Goal: Communication & Community: Share content

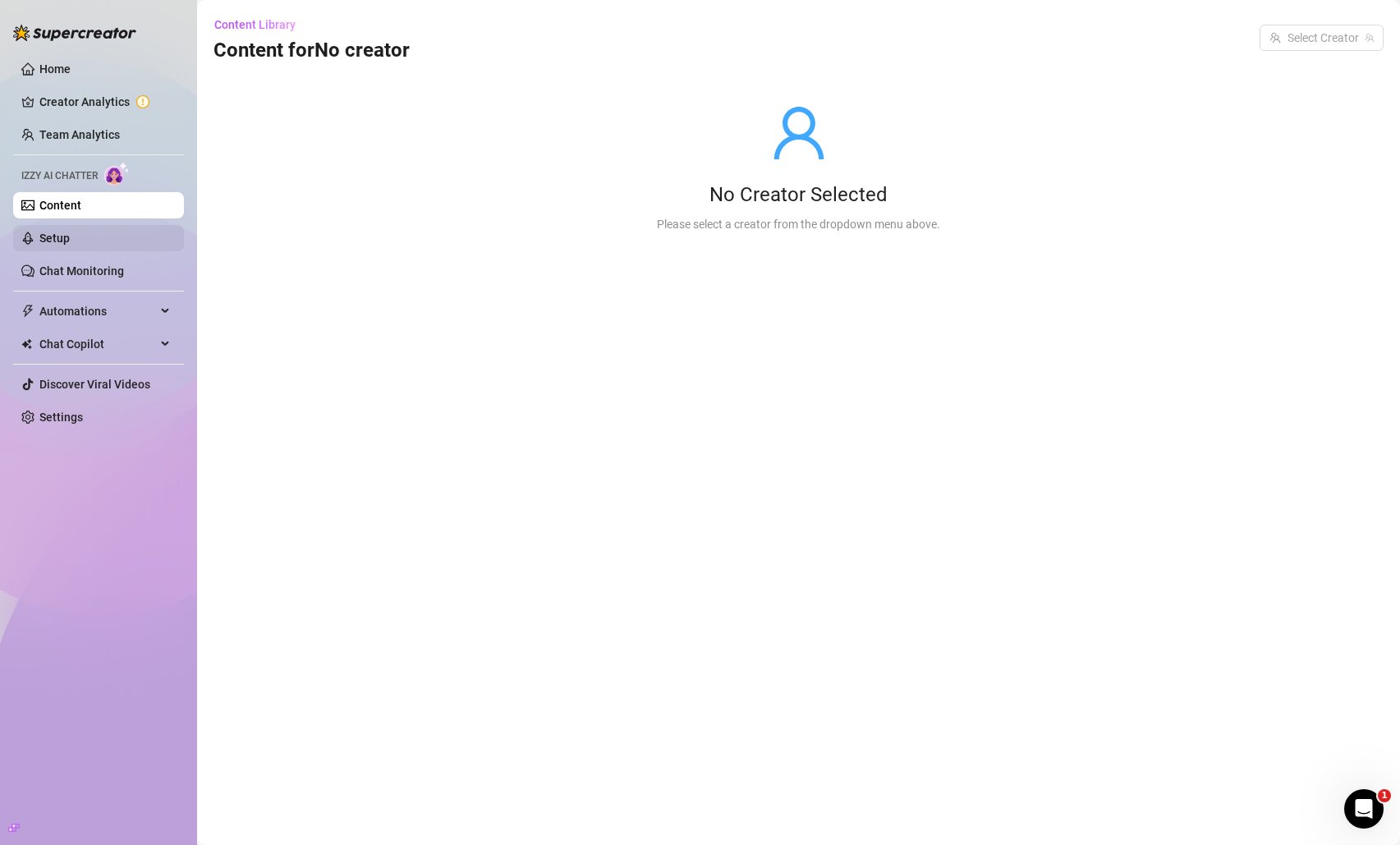
click at [70, 232] on link "Setup" at bounding box center [54, 238] width 31 height 13
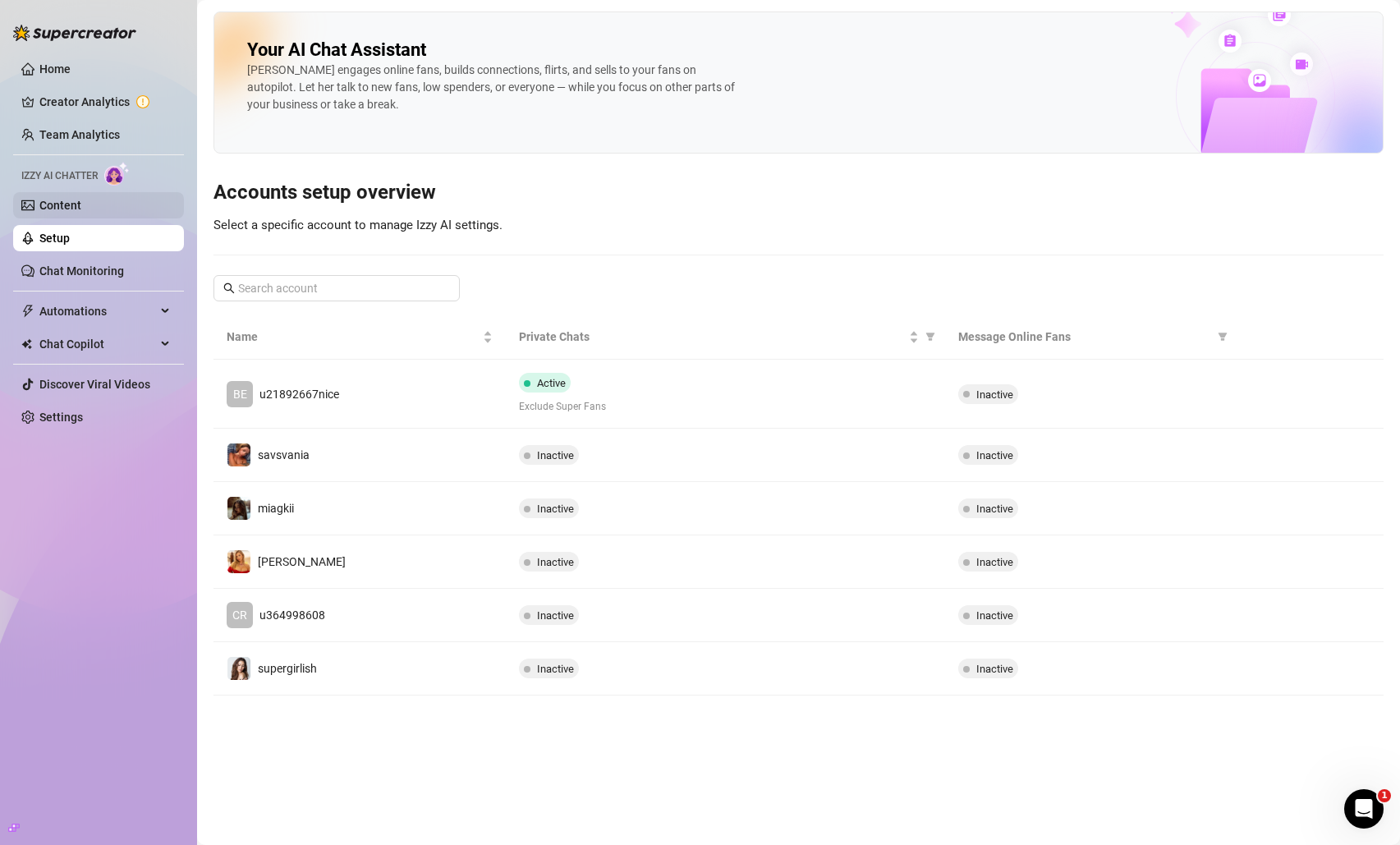
click at [80, 202] on link "Content" at bounding box center [61, 204] width 42 height 13
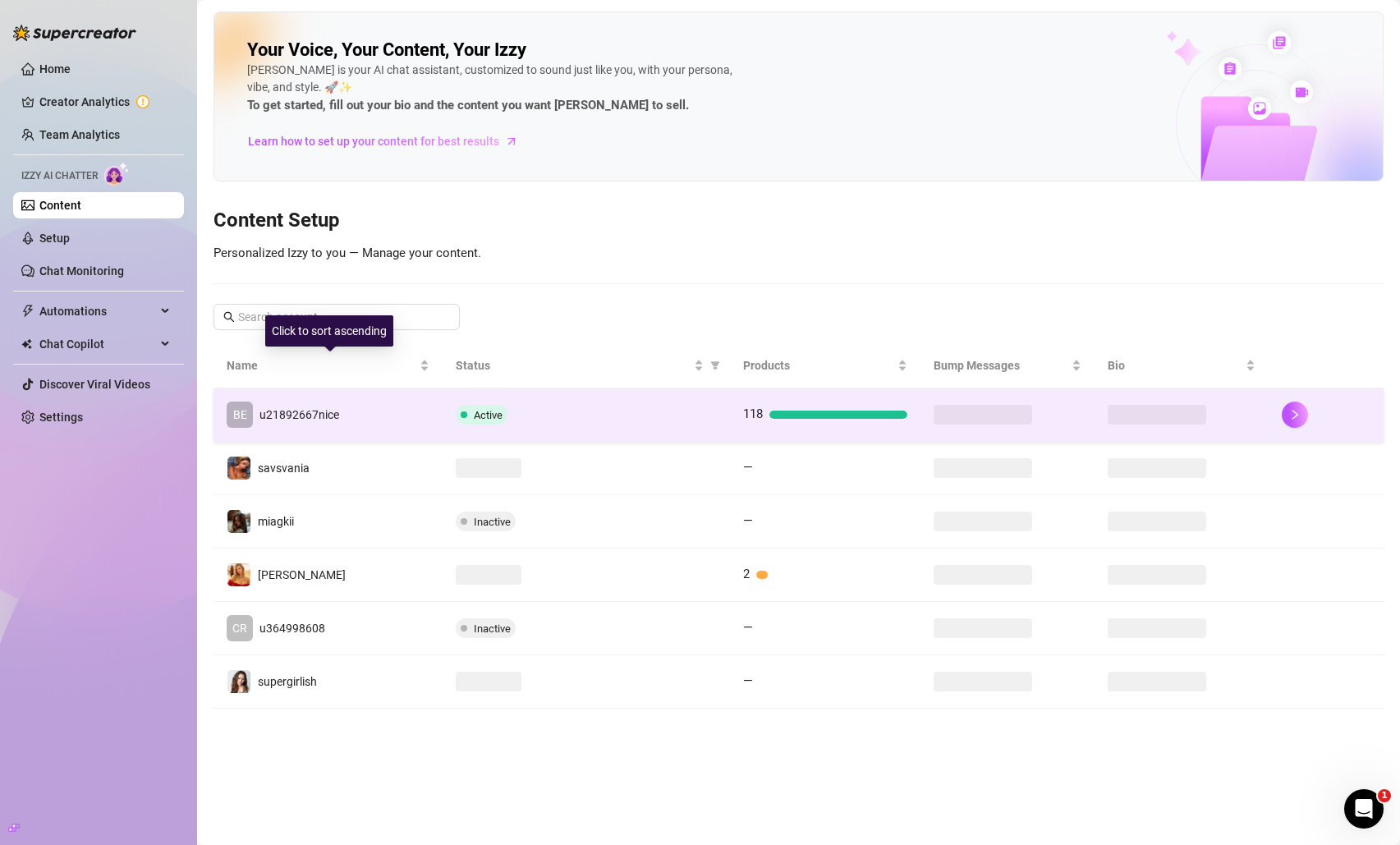
click at [379, 416] on td "BE u21892667nice" at bounding box center [327, 415] width 229 height 54
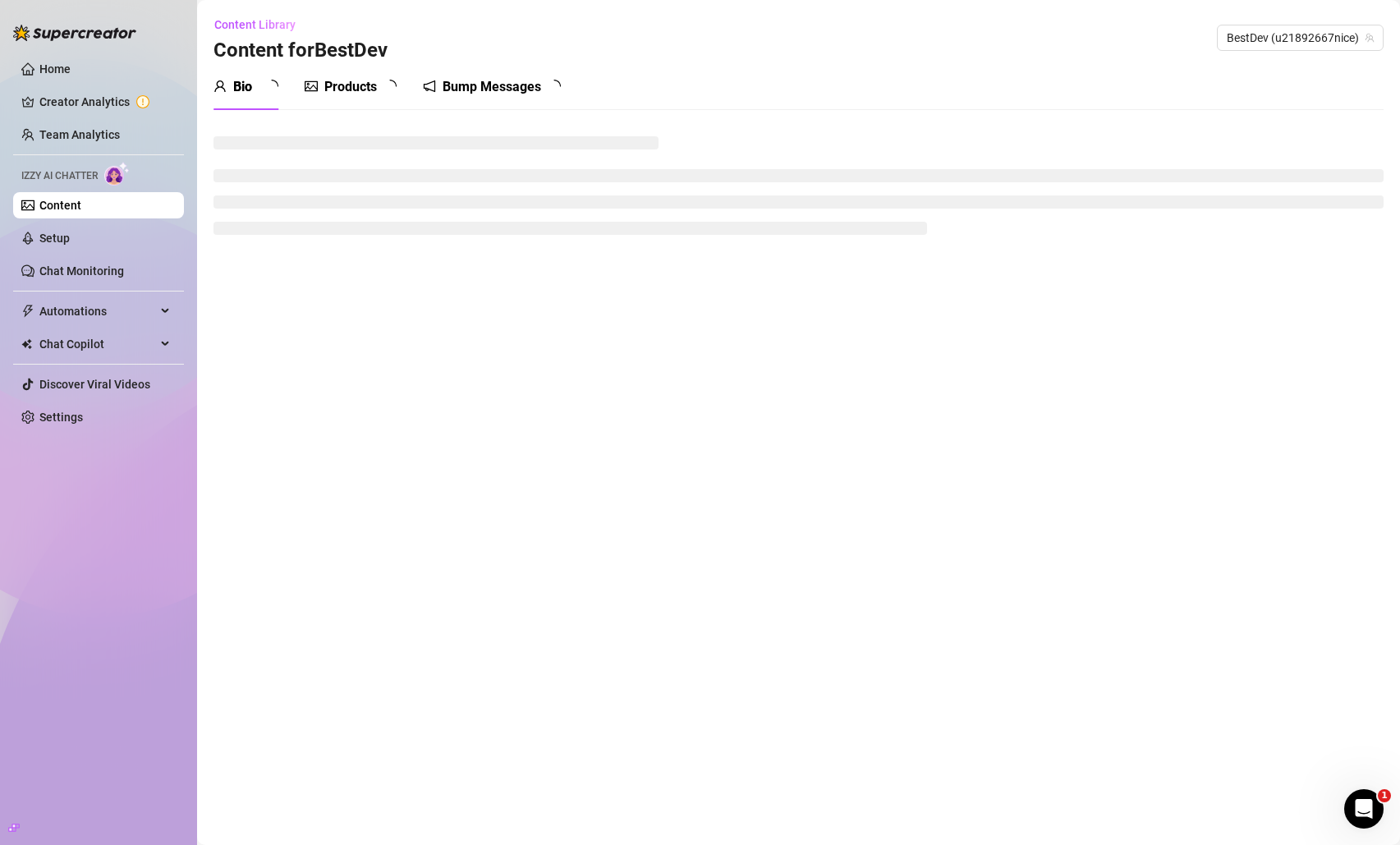
click at [518, 90] on div "Bump Messages" at bounding box center [492, 87] width 98 height 19
click at [514, 89] on div "Bump Messages" at bounding box center [492, 87] width 98 height 19
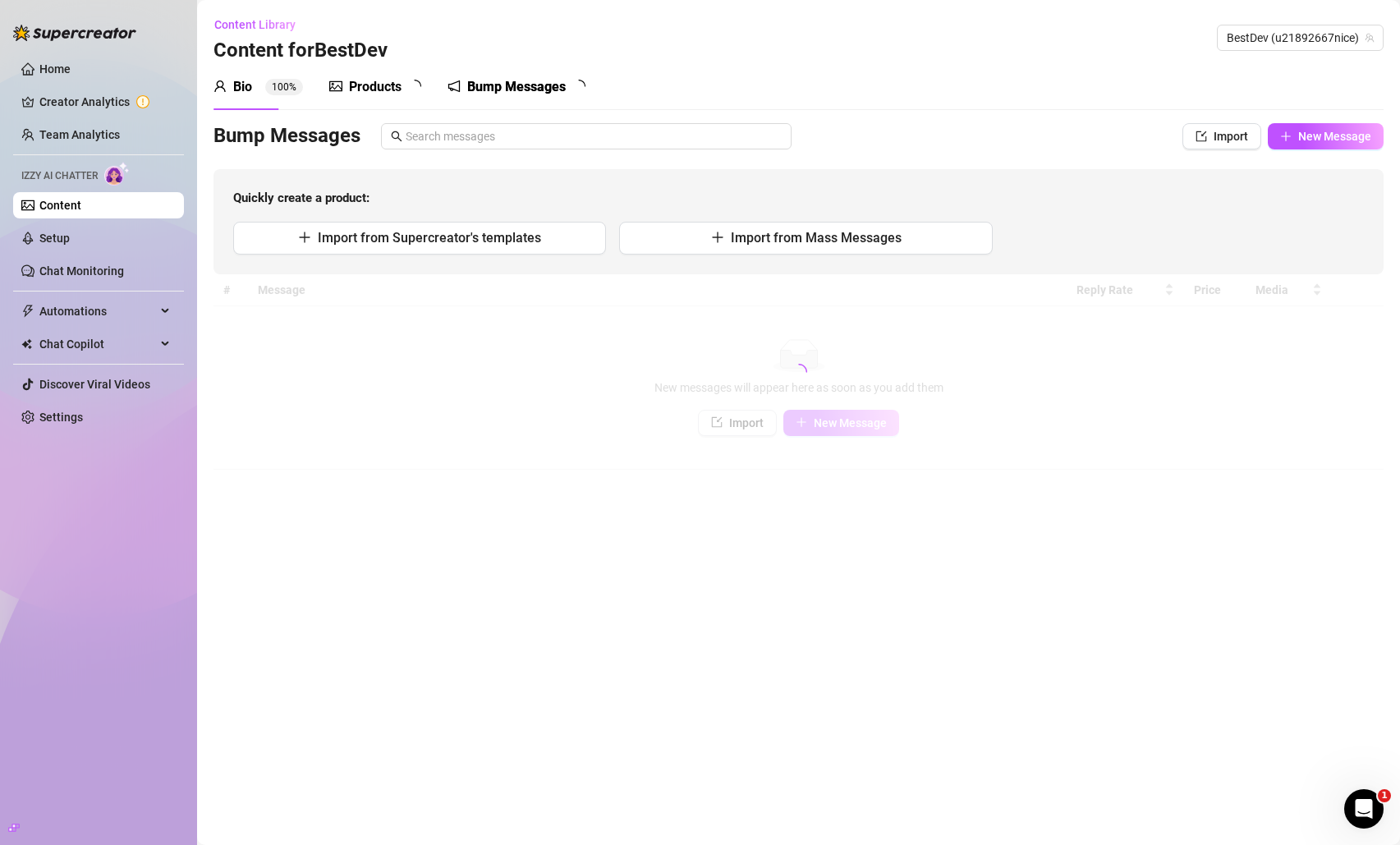
click at [478, 82] on div "Bump Messages" at bounding box center [516, 87] width 98 height 19
click at [479, 85] on div "Bump Messages" at bounding box center [516, 87] width 98 height 19
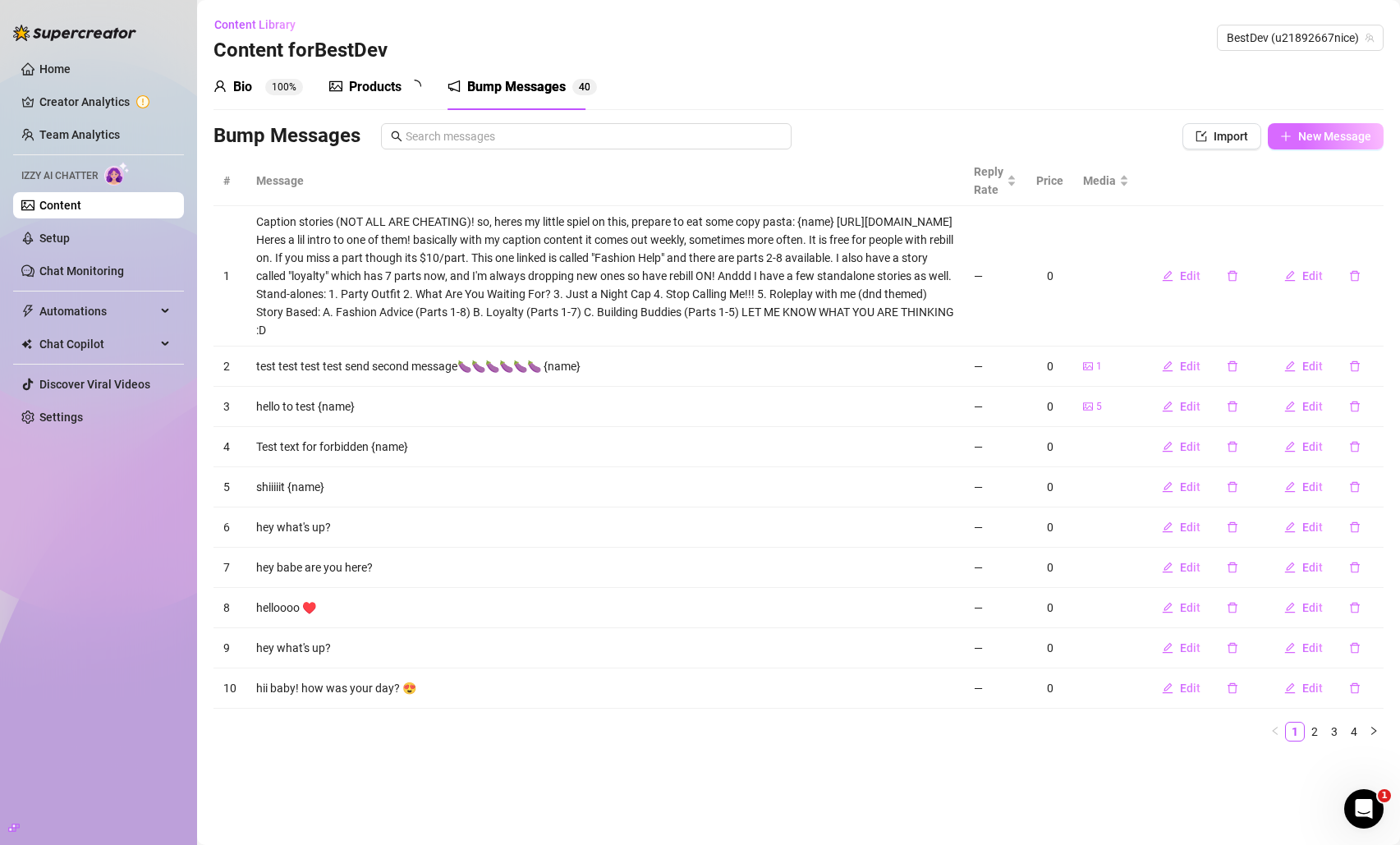
click at [1317, 143] on span "New Message" at bounding box center [1334, 136] width 73 height 13
type textarea "Type your message here..."
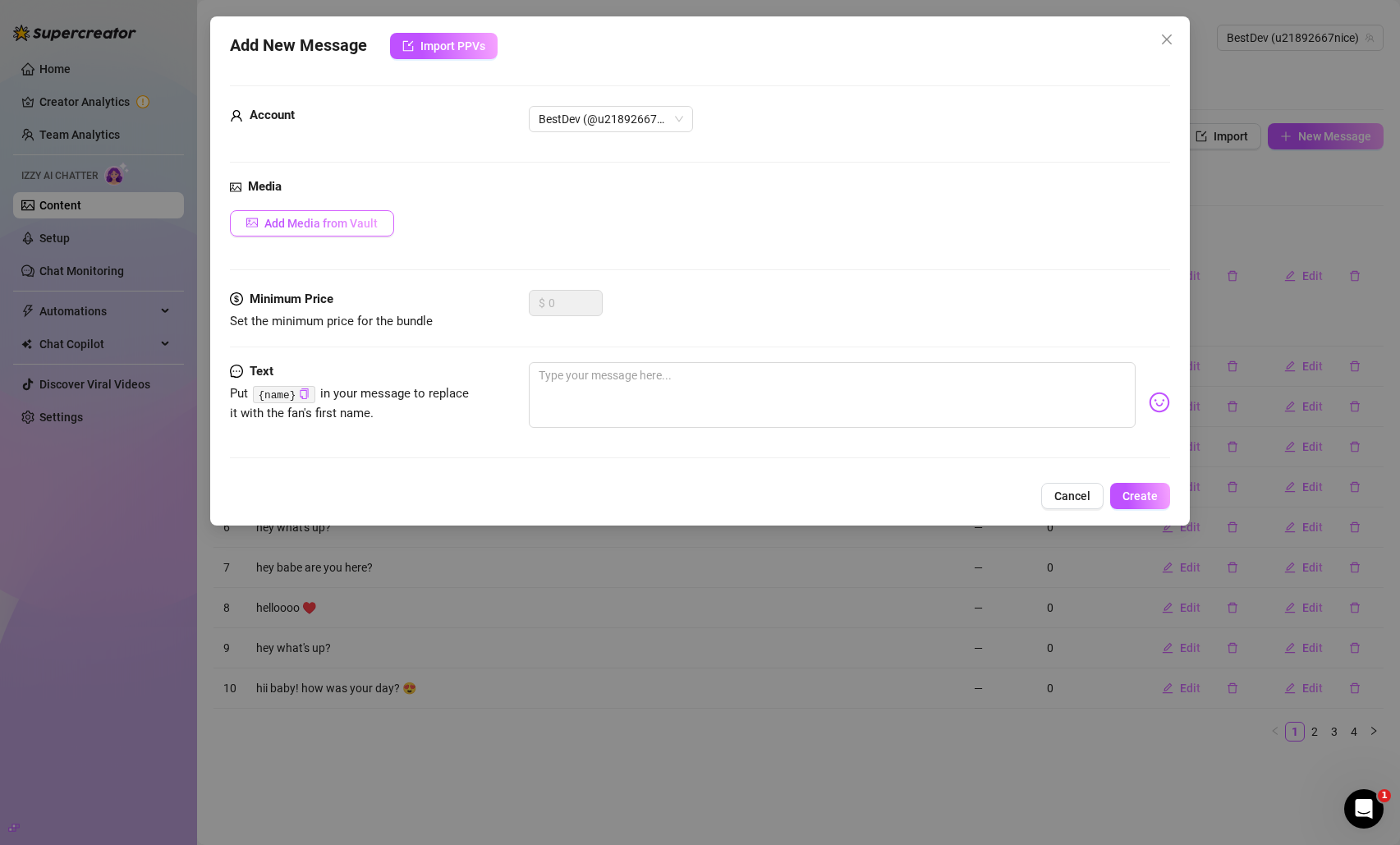
click at [327, 224] on span "Add Media from Vault" at bounding box center [320, 223] width 113 height 13
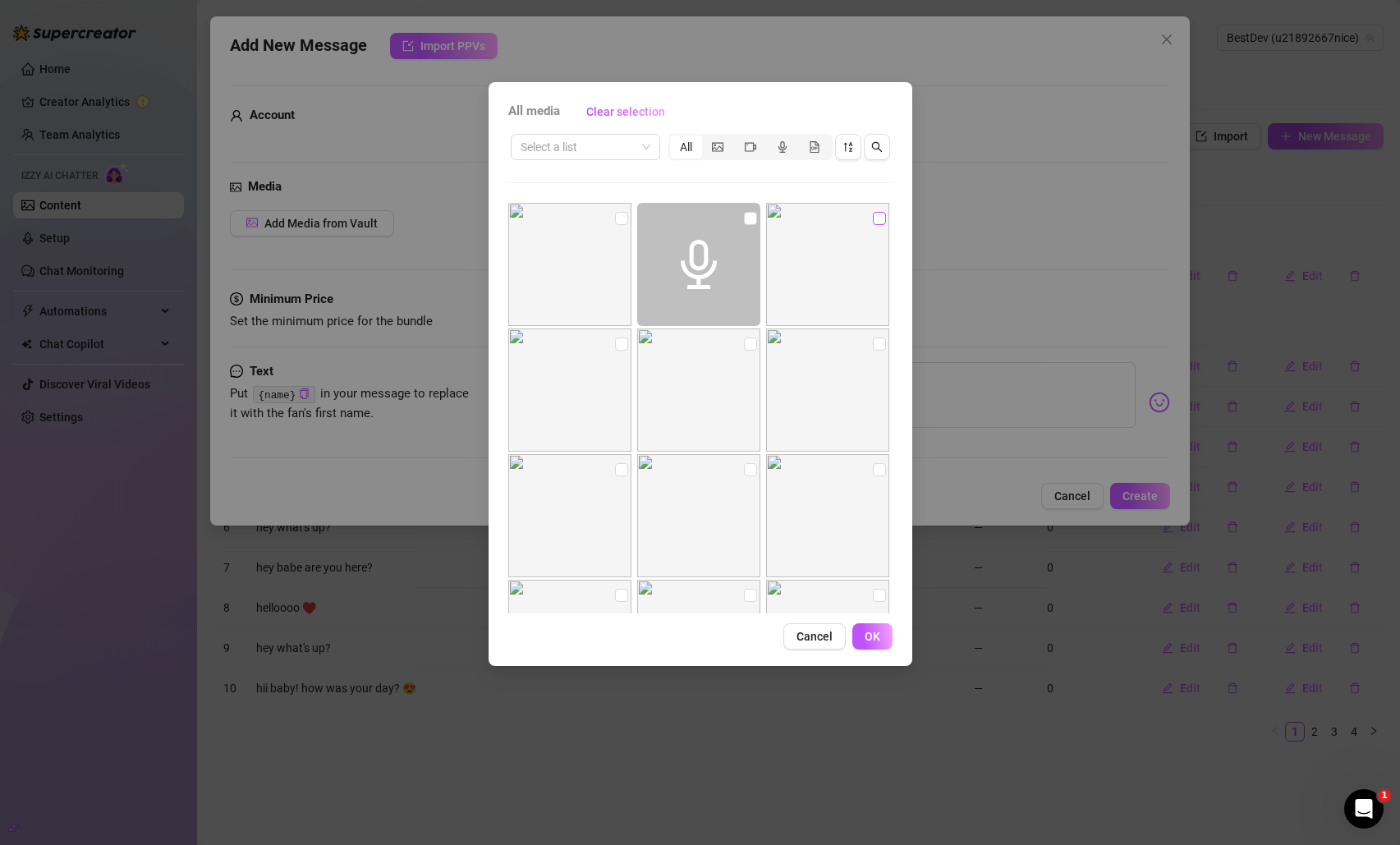
click at [873, 220] on input "checkbox" at bounding box center [879, 218] width 13 height 13
checkbox input "true"
click at [875, 636] on span "OK" at bounding box center [872, 636] width 16 height 13
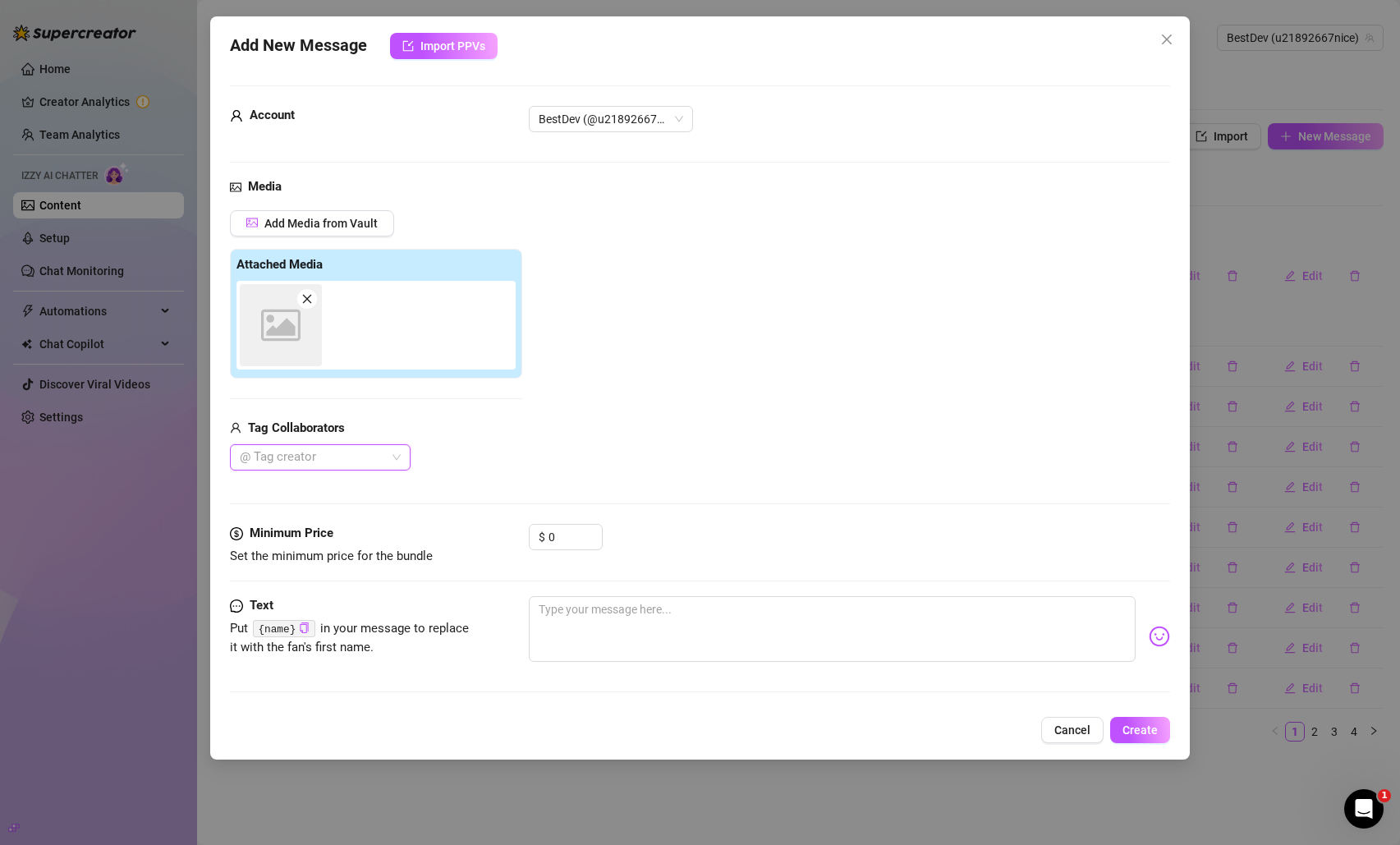
click at [376, 462] on div at bounding box center [312, 457] width 157 height 23
click at [297, 495] on div "Sav 🧿" at bounding box center [320, 490] width 154 height 18
click at [1138, 733] on span "Create" at bounding box center [1140, 729] width 35 height 13
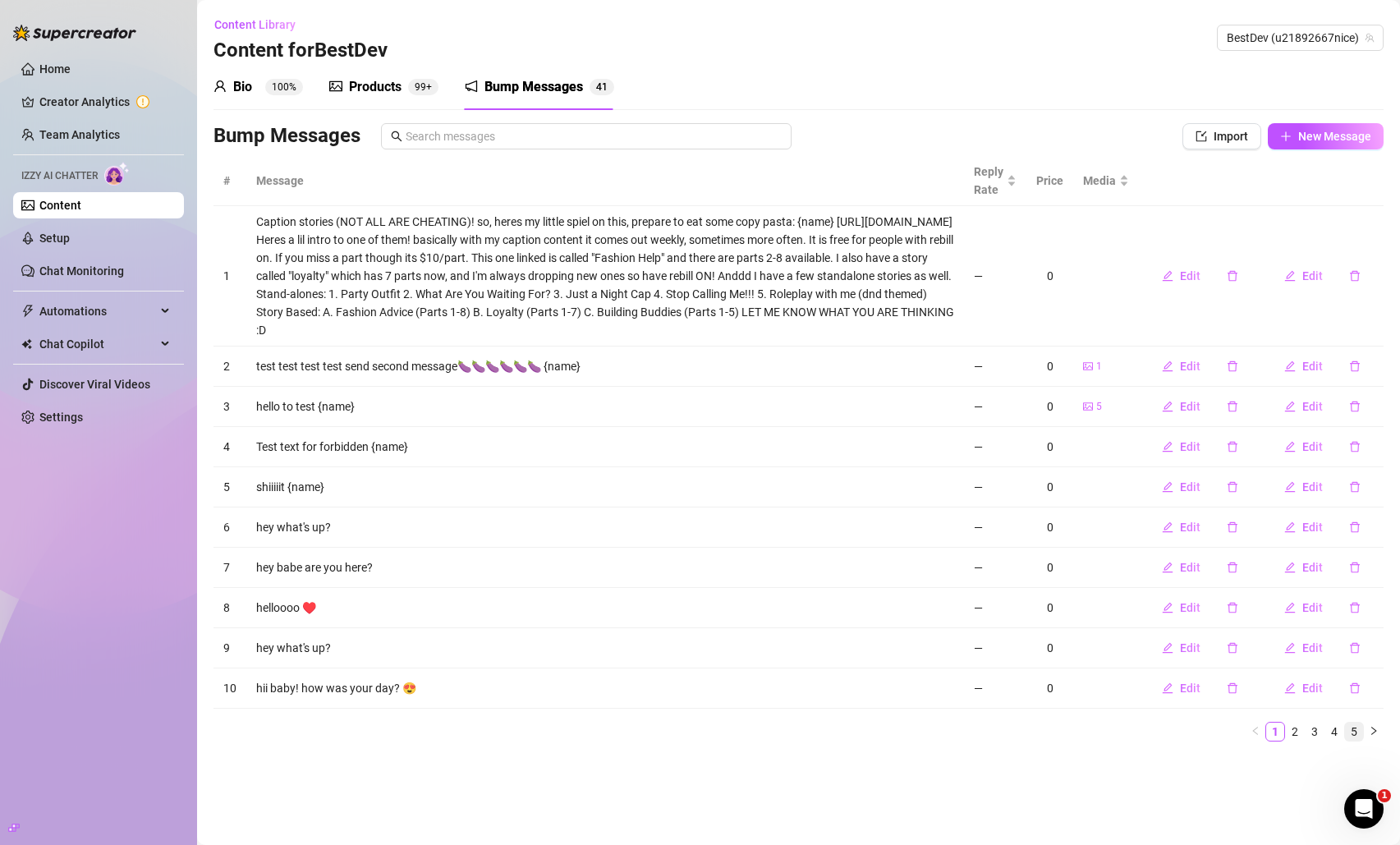
click at [1351, 734] on link "5" at bounding box center [1354, 731] width 18 height 18
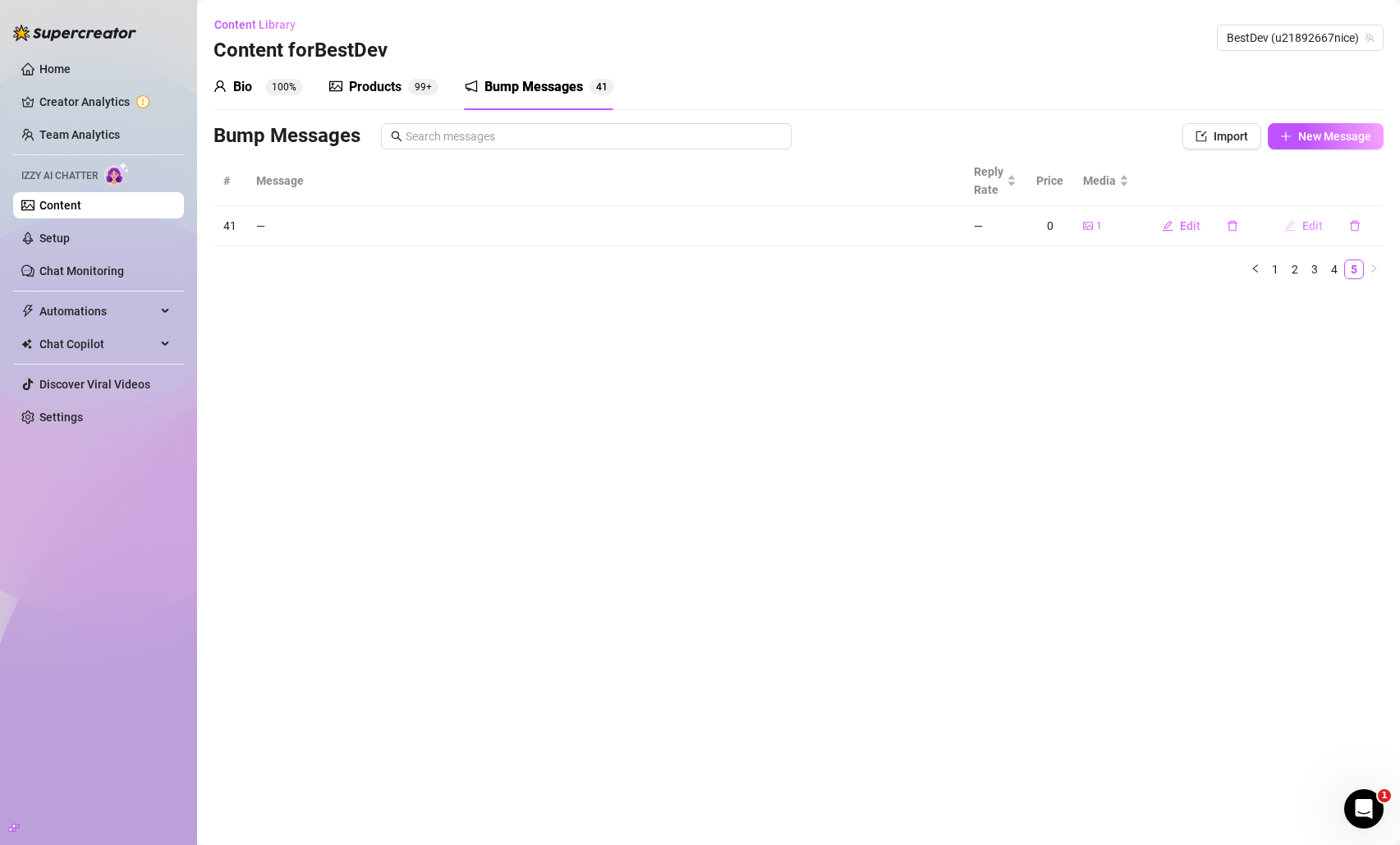
click at [1310, 227] on span "Edit" at bounding box center [1312, 226] width 20 height 13
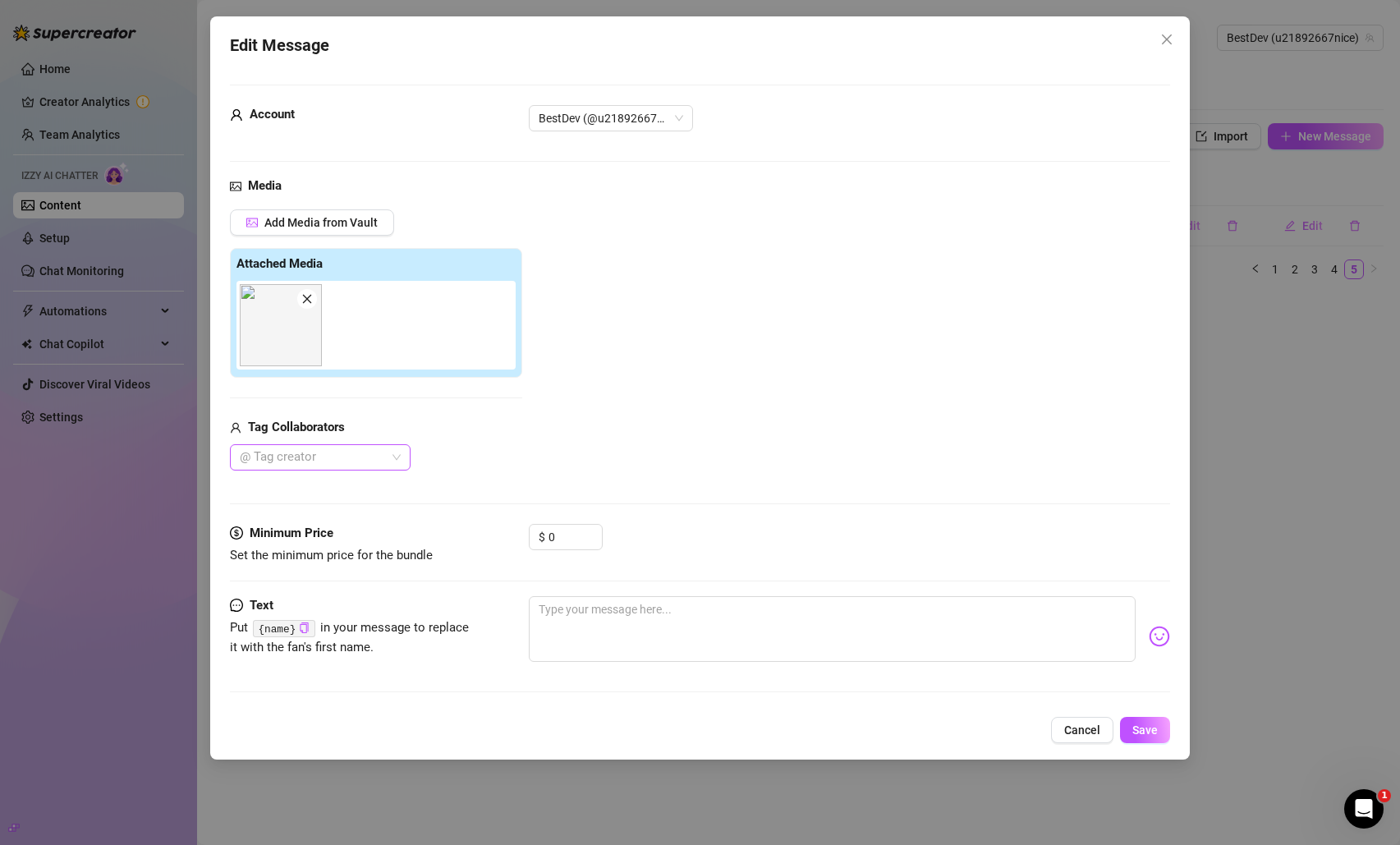
click at [370, 462] on div at bounding box center [312, 457] width 157 height 23
click at [350, 496] on div "Sav 🧿" at bounding box center [320, 490] width 154 height 18
click at [351, 518] on div "dgafbella" at bounding box center [320, 516] width 154 height 18
click at [1148, 734] on span "Save" at bounding box center [1145, 729] width 25 height 13
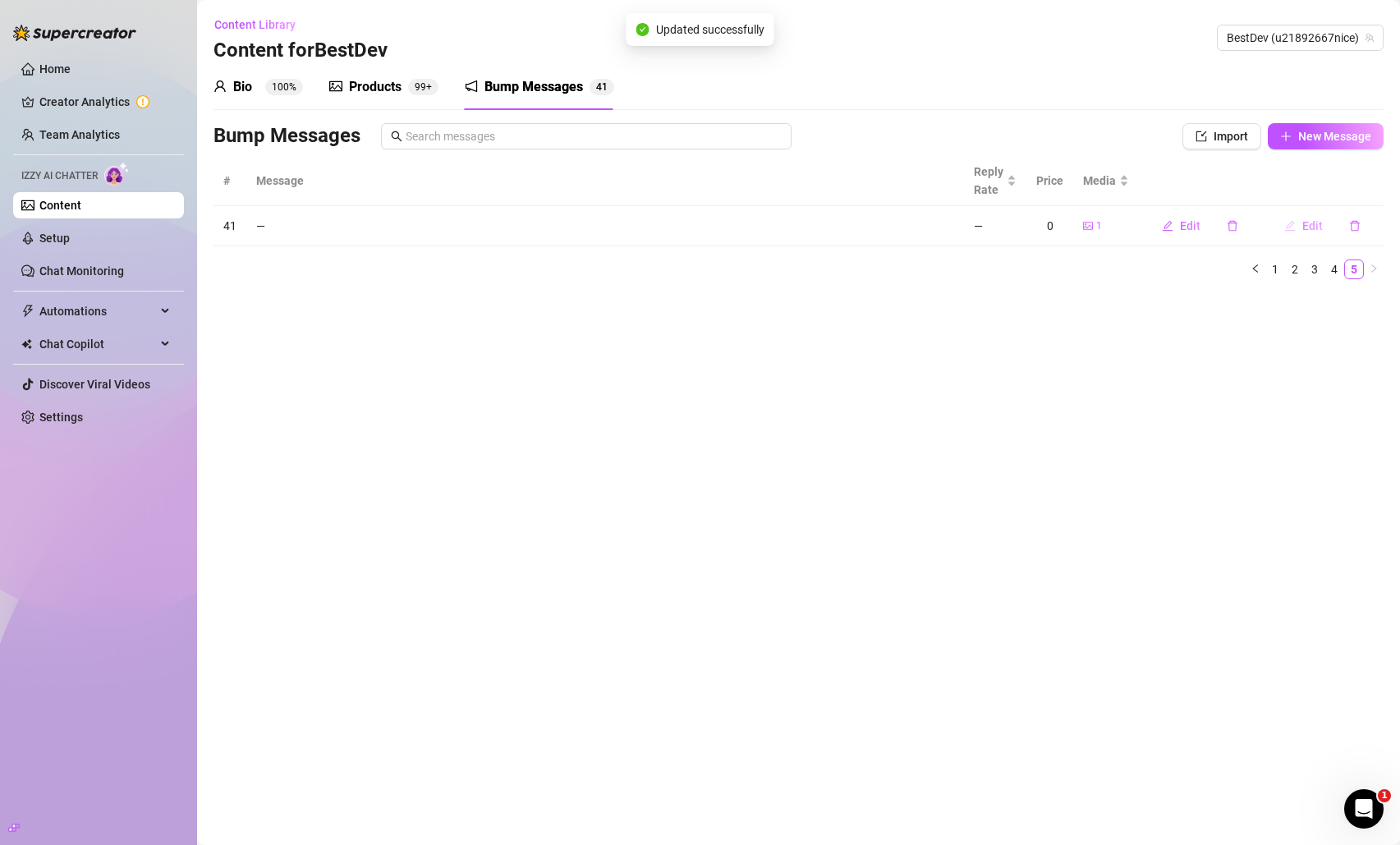
click at [1295, 230] on icon "edit" at bounding box center [1290, 226] width 11 height 11
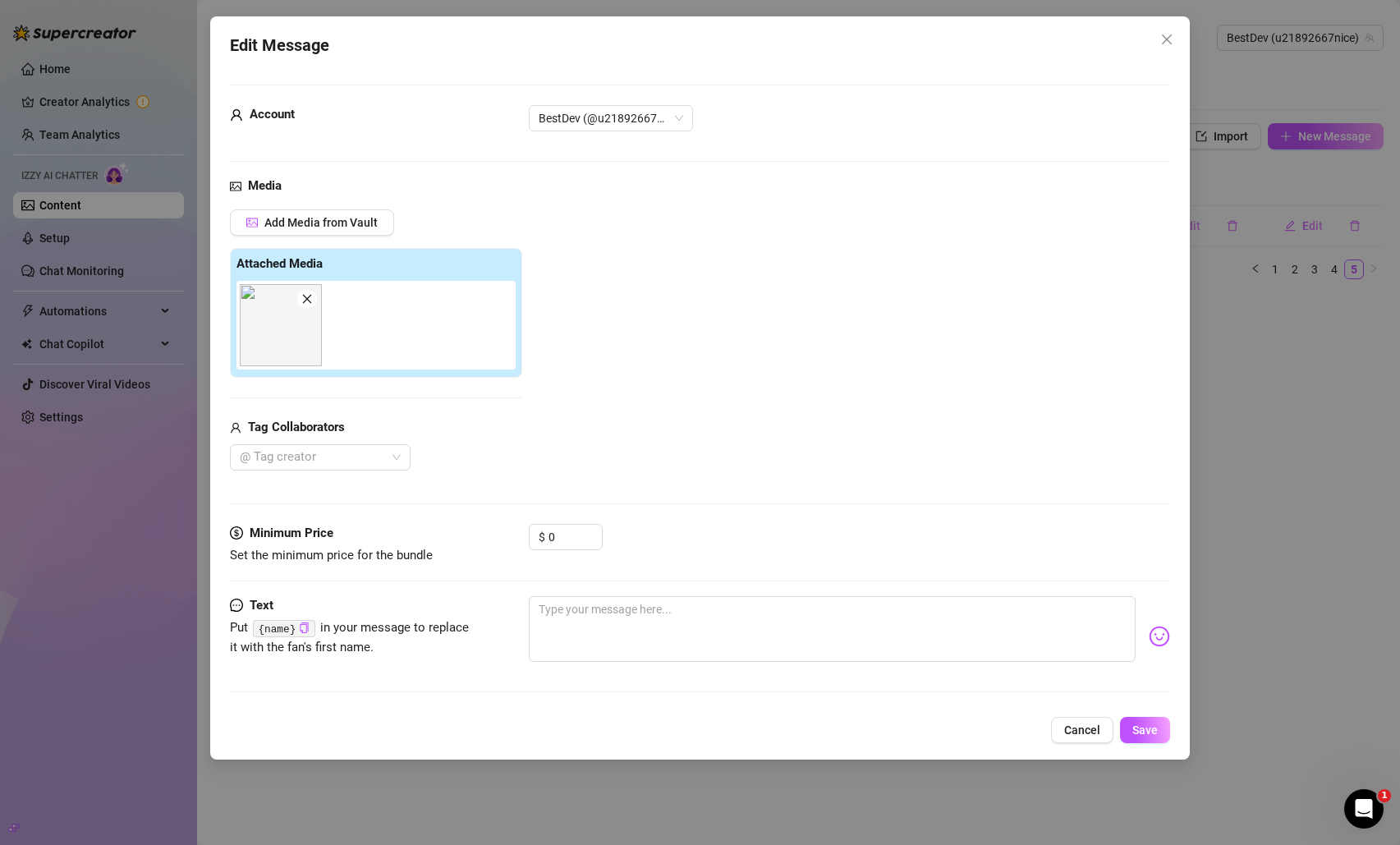
drag, startPoint x: 1155, startPoint y: 42, endPoint x: 1152, endPoint y: 30, distance: 12.4
click at [1156, 42] on span "Close" at bounding box center [1167, 39] width 26 height 13
